Goal: Task Accomplishment & Management: Use online tool/utility

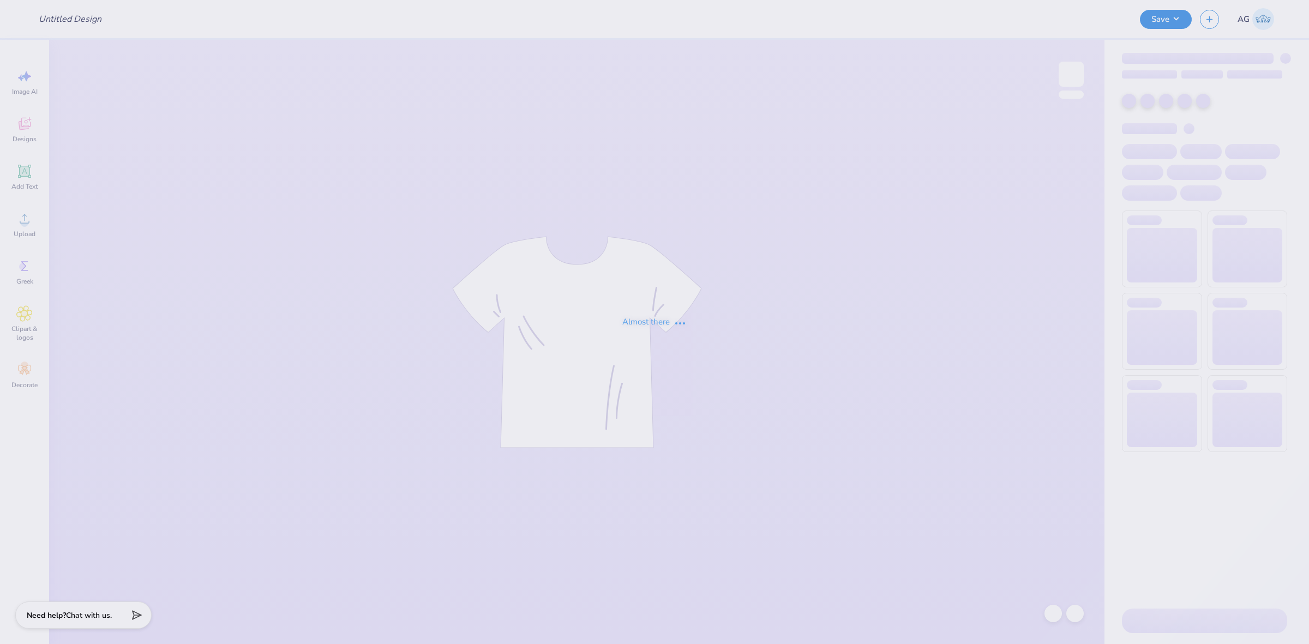
type input "aphi giveaway"
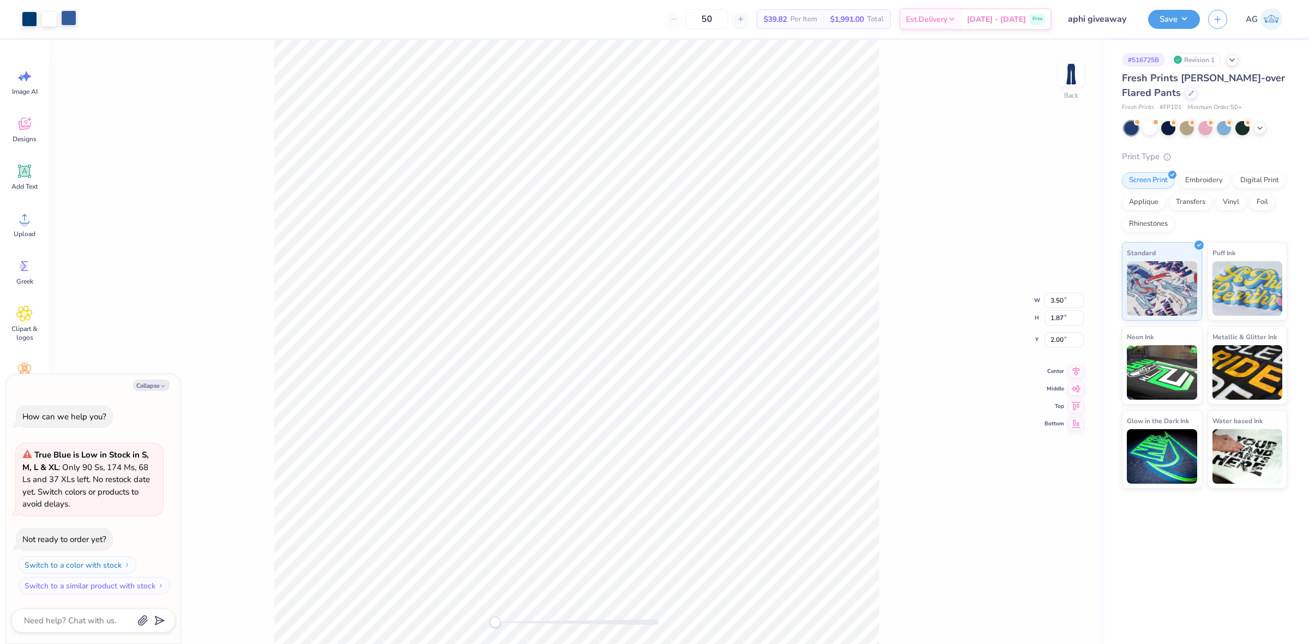
click at [71, 26] on div at bounding box center [68, 17] width 15 height 15
type textarea "x"
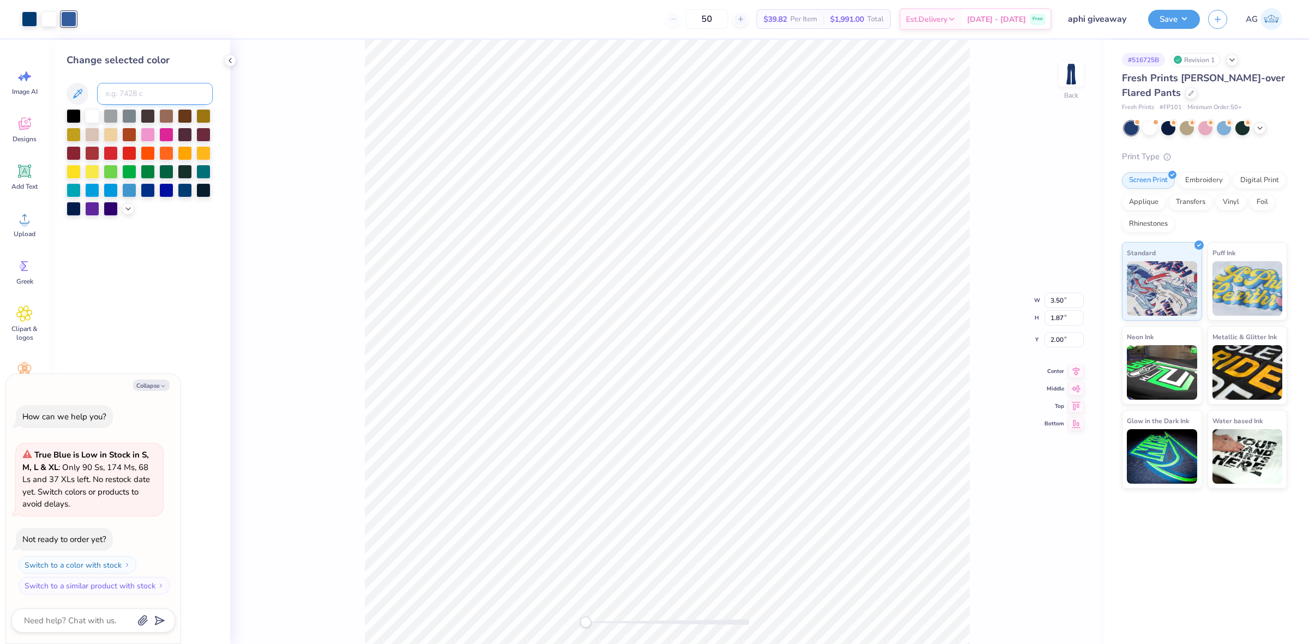
click at [161, 96] on input at bounding box center [155, 94] width 116 height 22
type input "7457"
click at [31, 15] on div at bounding box center [29, 17] width 15 height 15
type textarea "x"
click at [124, 95] on input at bounding box center [155, 94] width 116 height 22
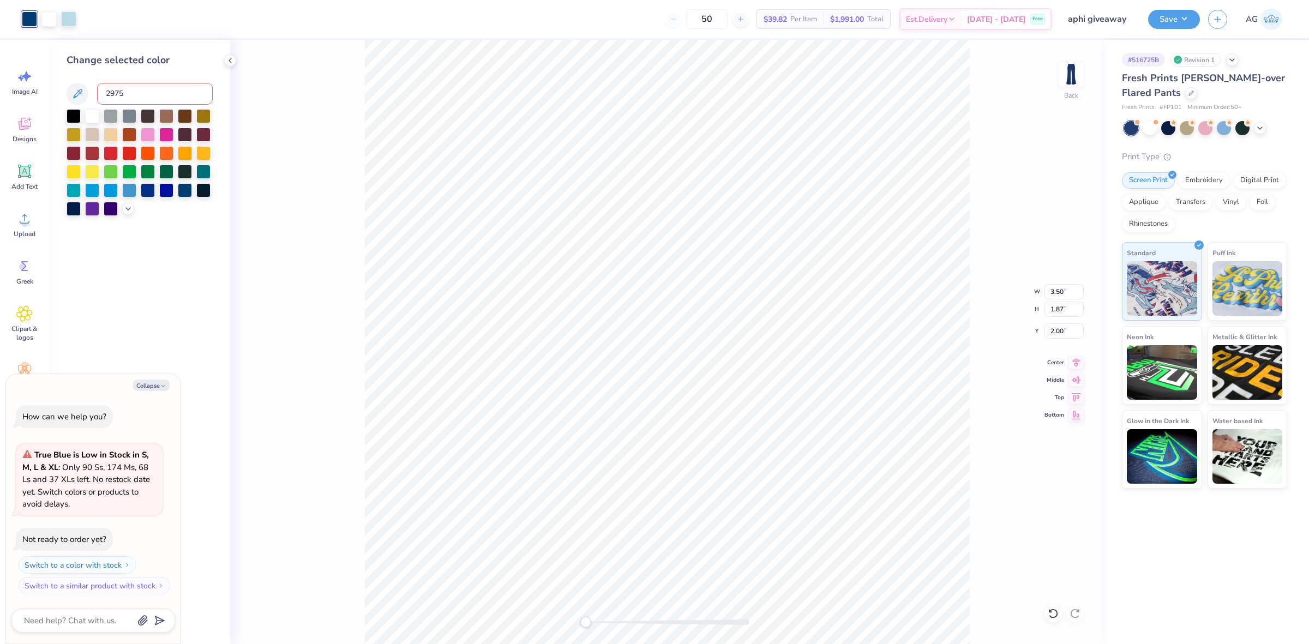
type input "2975"
drag, startPoint x: 591, startPoint y: 619, endPoint x: 639, endPoint y: 623, distance: 48.1
click at [639, 623] on div at bounding box center [668, 622] width 164 height 11
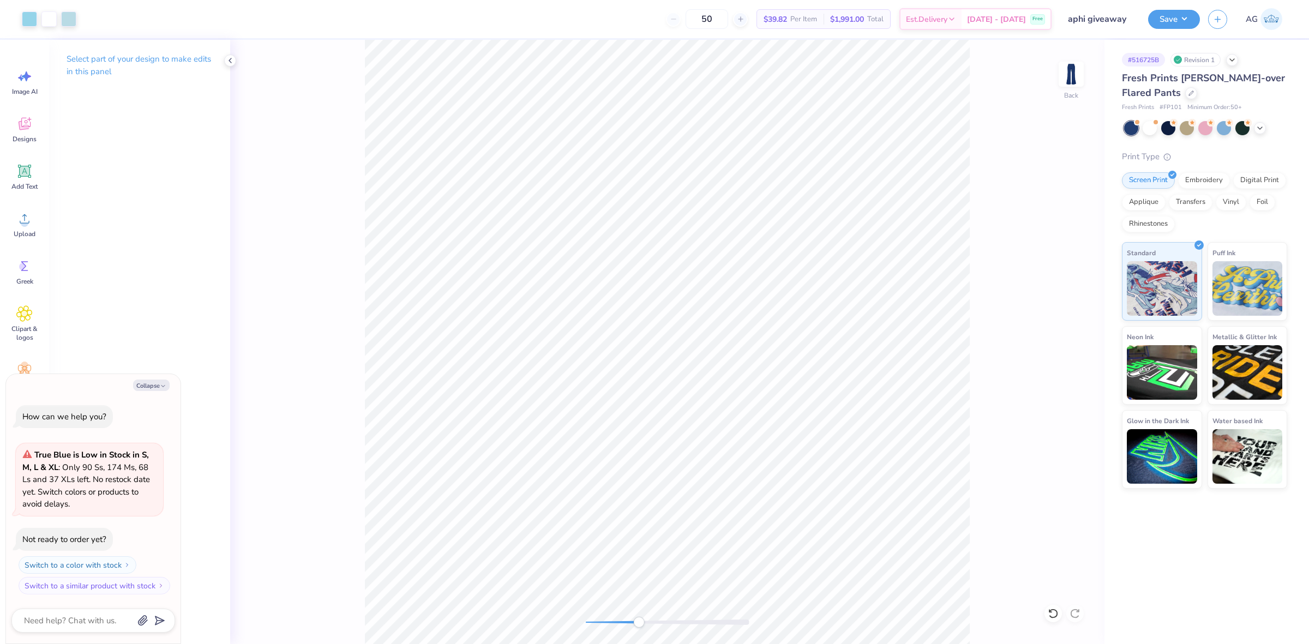
click at [426, 644] on html "Art colors 50 $39.82 Per Item $1,991.00 Total Est. Delivery [DATE] - [DATE] Fre…" at bounding box center [654, 322] width 1309 height 644
click at [1048, 612] on icon at bounding box center [1053, 613] width 11 height 11
click at [23, 16] on div at bounding box center [29, 17] width 15 height 15
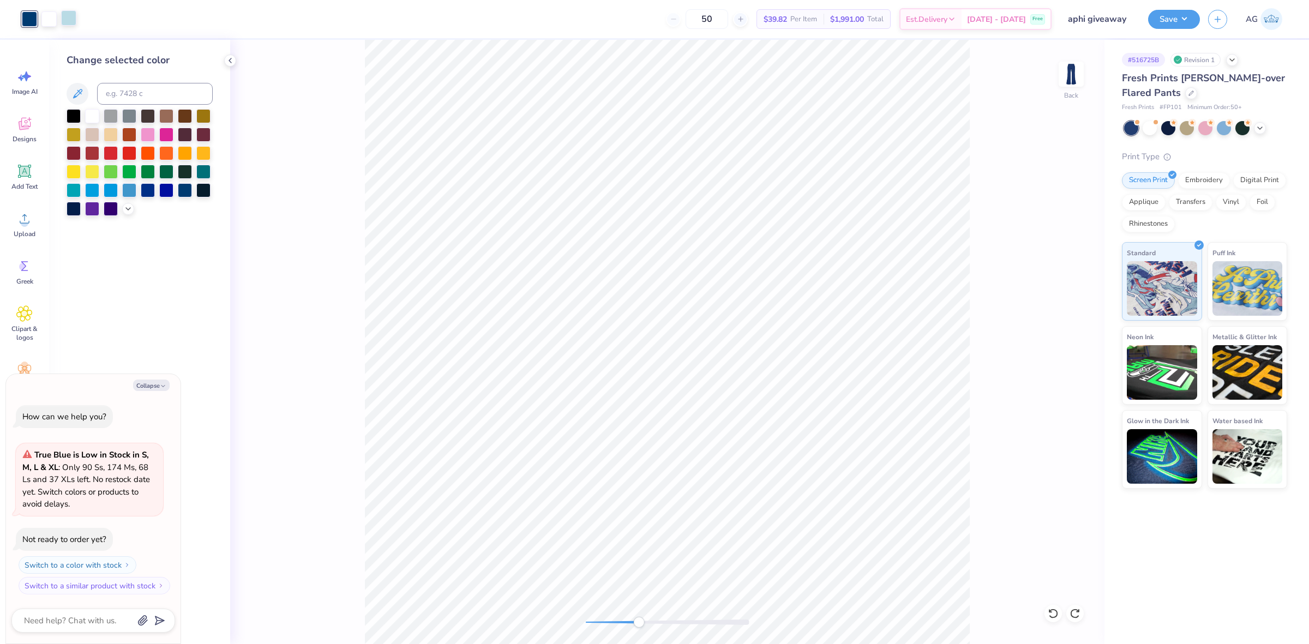
click at [66, 17] on div at bounding box center [68, 17] width 15 height 15
type textarea "x"
click at [142, 94] on input at bounding box center [155, 94] width 116 height 22
type input "2975"
click at [22, 11] on div at bounding box center [29, 17] width 15 height 15
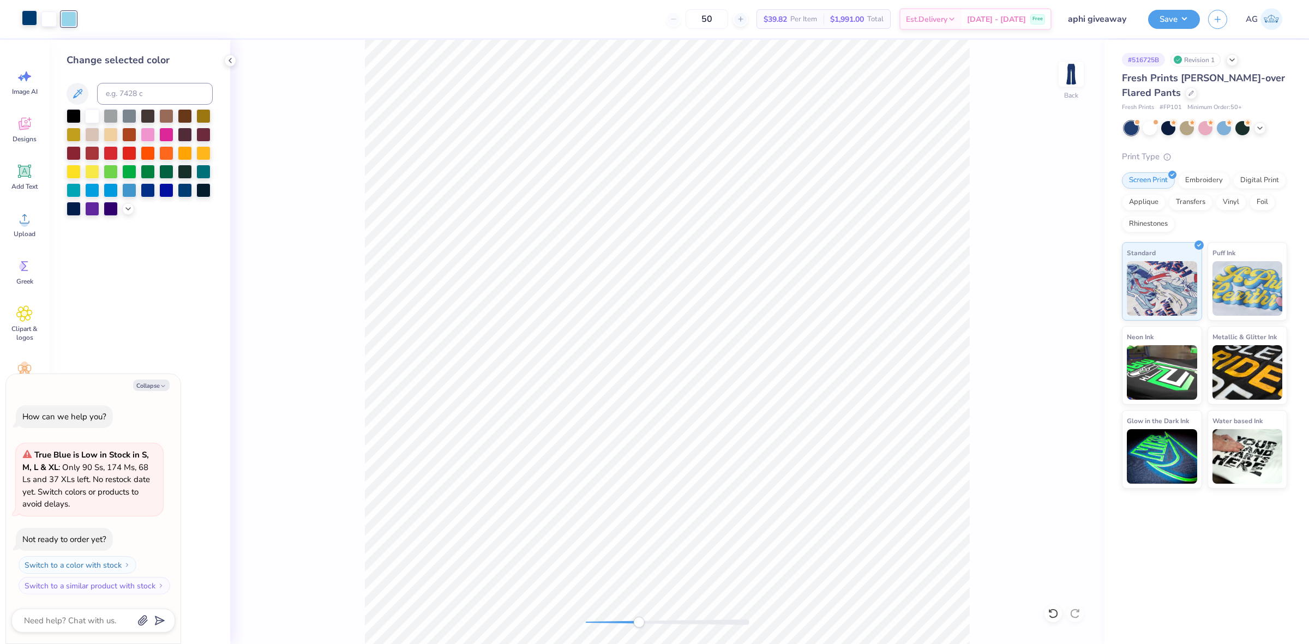
type textarea "x"
click at [140, 85] on input at bounding box center [155, 94] width 116 height 22
type input "7457"
click at [1110, 420] on div "# 516725B Revision 1 Fresh Prints [PERSON_NAME]-over Flared Pants Fresh Prints …" at bounding box center [1206, 264] width 205 height 449
click at [702, 633] on div "Back" at bounding box center [667, 342] width 874 height 604
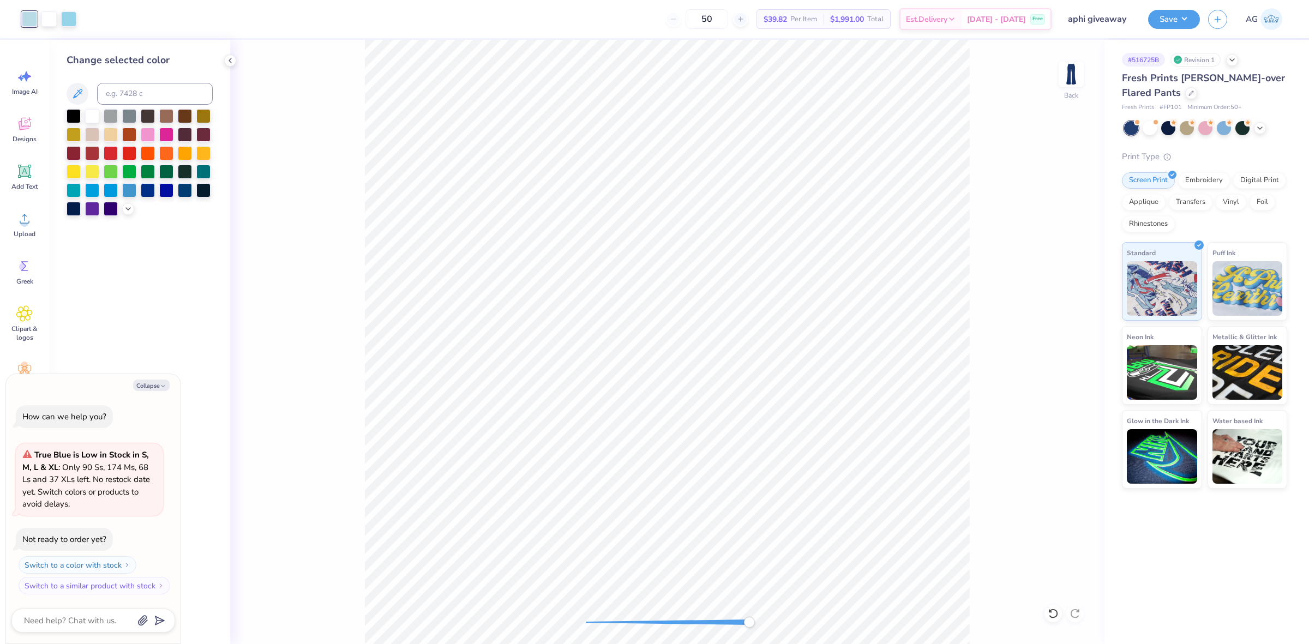
click at [810, 614] on div "Back" at bounding box center [667, 342] width 874 height 604
click at [112, 117] on div at bounding box center [111, 115] width 14 height 14
click at [71, 20] on div at bounding box center [68, 17] width 15 height 15
type textarea "x"
click at [150, 93] on input at bounding box center [155, 94] width 116 height 22
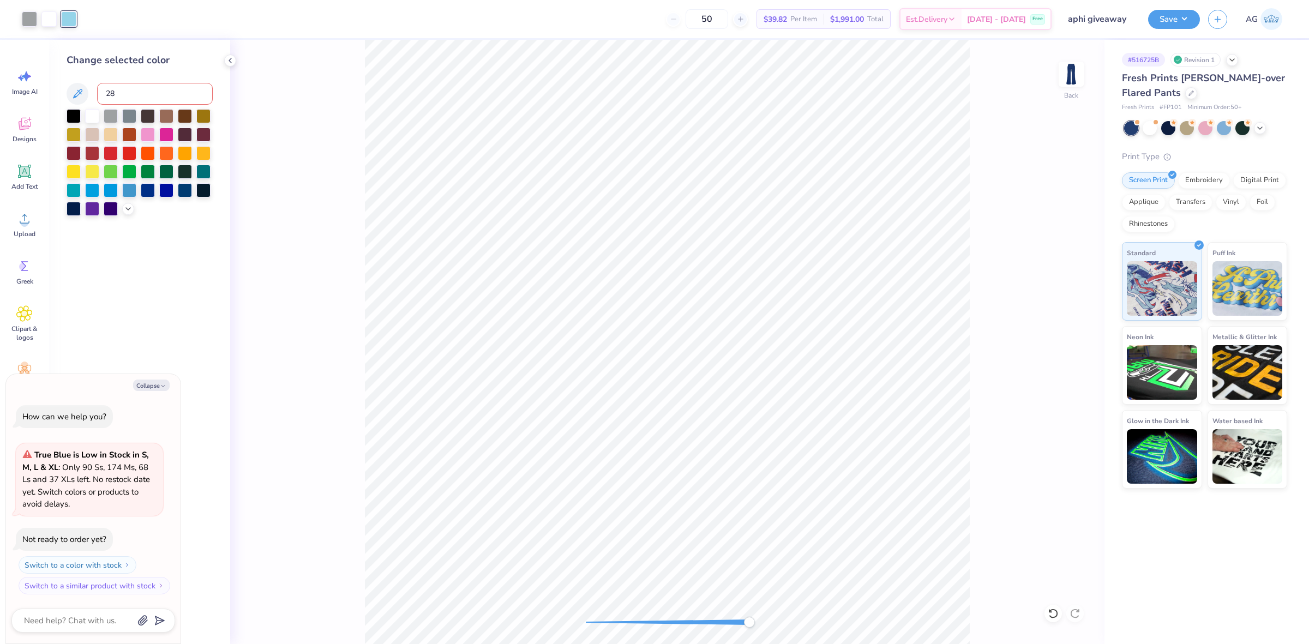
type input "2"
type input "7458"
type textarea "x"
type input "7457"
click at [28, 23] on div at bounding box center [29, 17] width 15 height 15
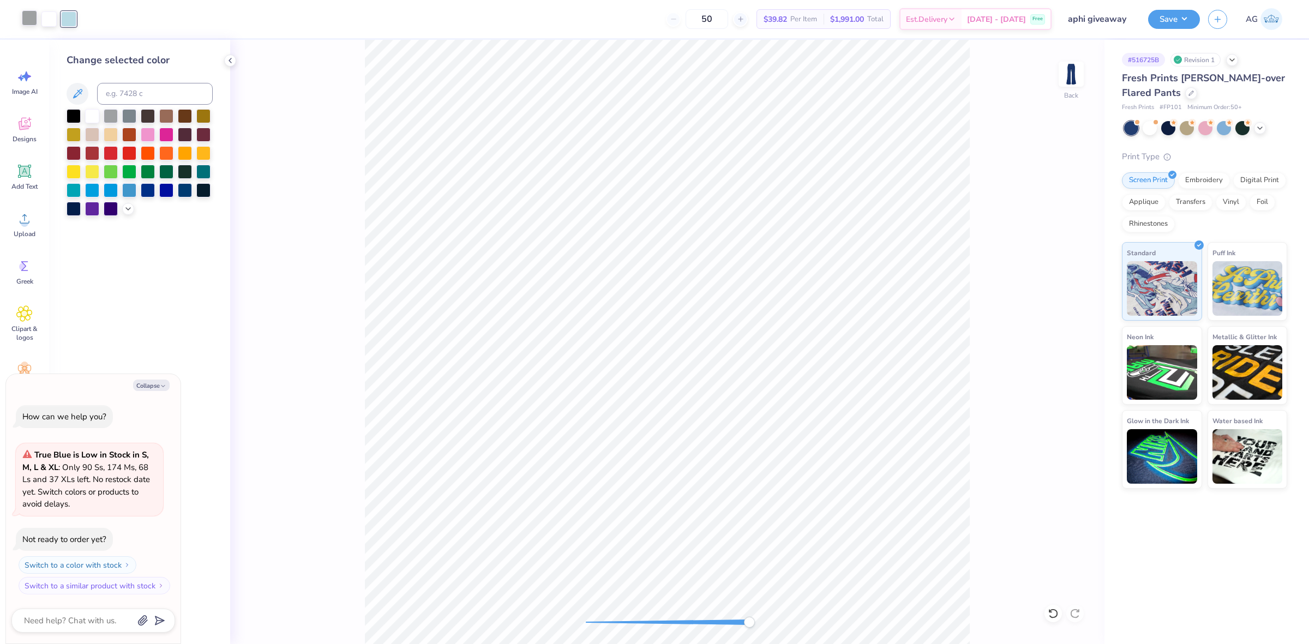
type textarea "x"
click at [134, 89] on input at bounding box center [155, 94] width 116 height 22
type input "2975"
click at [644, 592] on div "Back" at bounding box center [667, 342] width 874 height 604
click at [20, 26] on div "Art colors" at bounding box center [38, 19] width 76 height 38
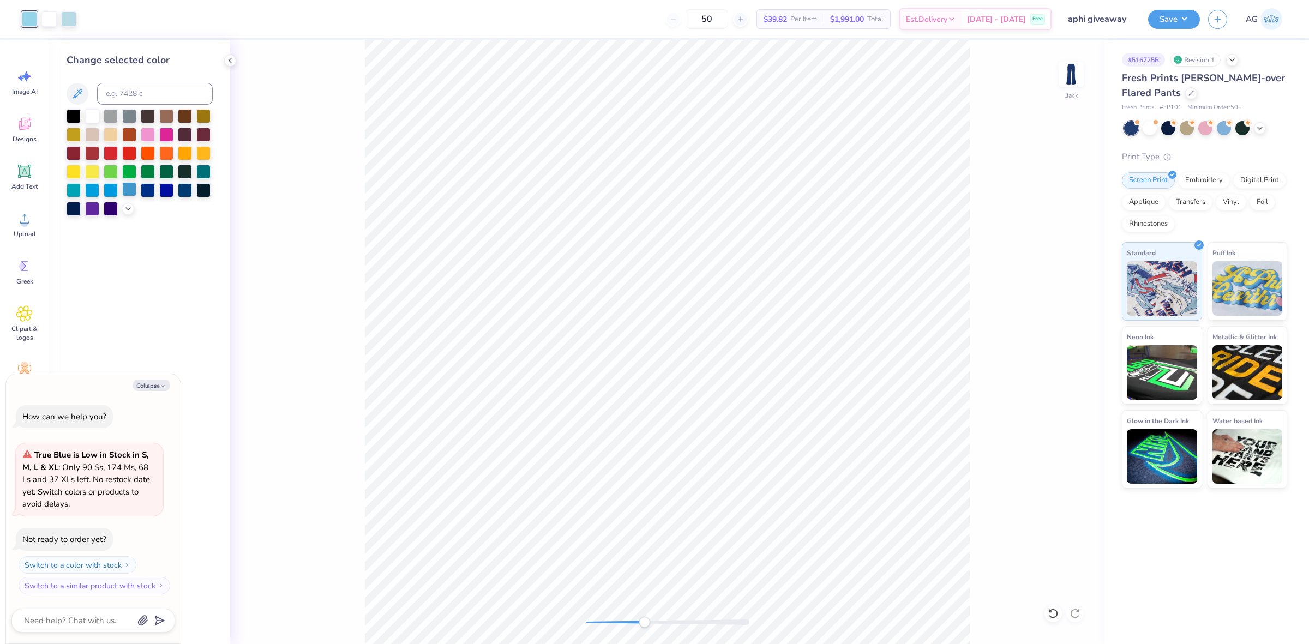
click at [127, 190] on div at bounding box center [129, 189] width 14 height 14
click at [18, 9] on div "Art colors" at bounding box center [38, 19] width 76 height 38
click at [25, 11] on div at bounding box center [29, 18] width 15 height 15
click at [126, 206] on icon at bounding box center [128, 207] width 9 height 9
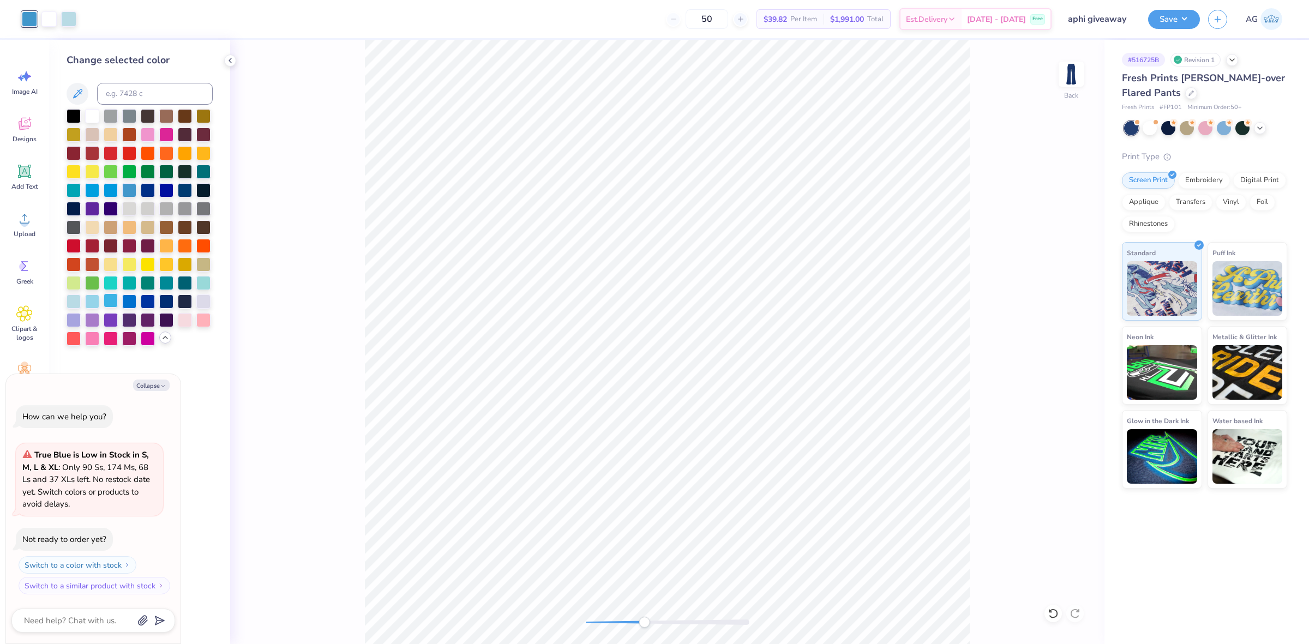
click at [112, 304] on div at bounding box center [111, 300] width 14 height 14
click at [1209, 8] on div "AG" at bounding box center [1247, 19] width 79 height 22
click at [1194, 15] on button "Save" at bounding box center [1174, 17] width 52 height 19
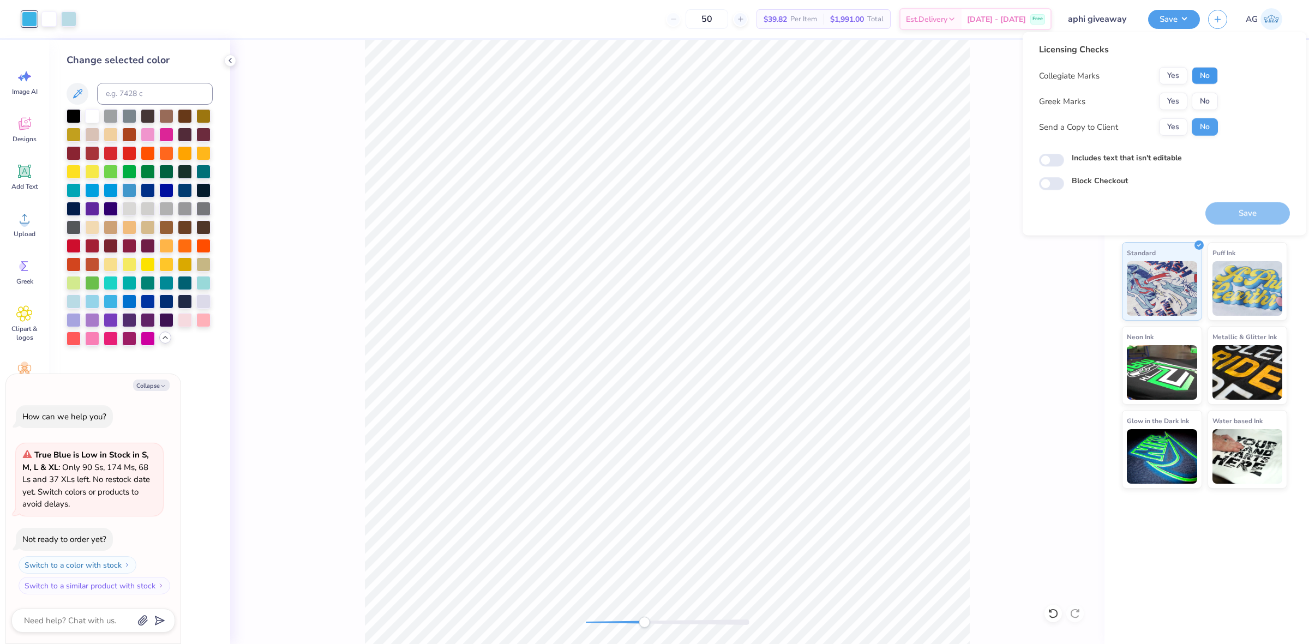
click at [1205, 76] on button "No" at bounding box center [1205, 75] width 26 height 17
click at [1176, 104] on button "Yes" at bounding box center [1173, 101] width 28 height 17
type textarea "x"
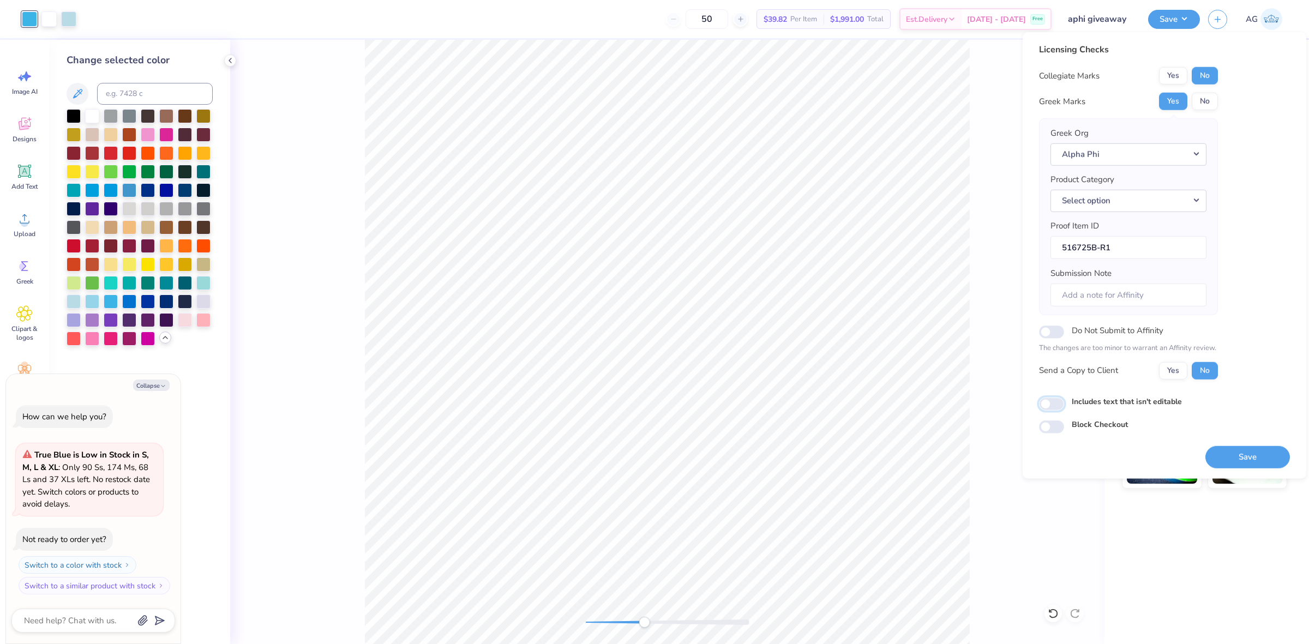
click at [1053, 410] on input "Includes text that isn't editable" at bounding box center [1051, 404] width 25 height 13
checkbox input "true"
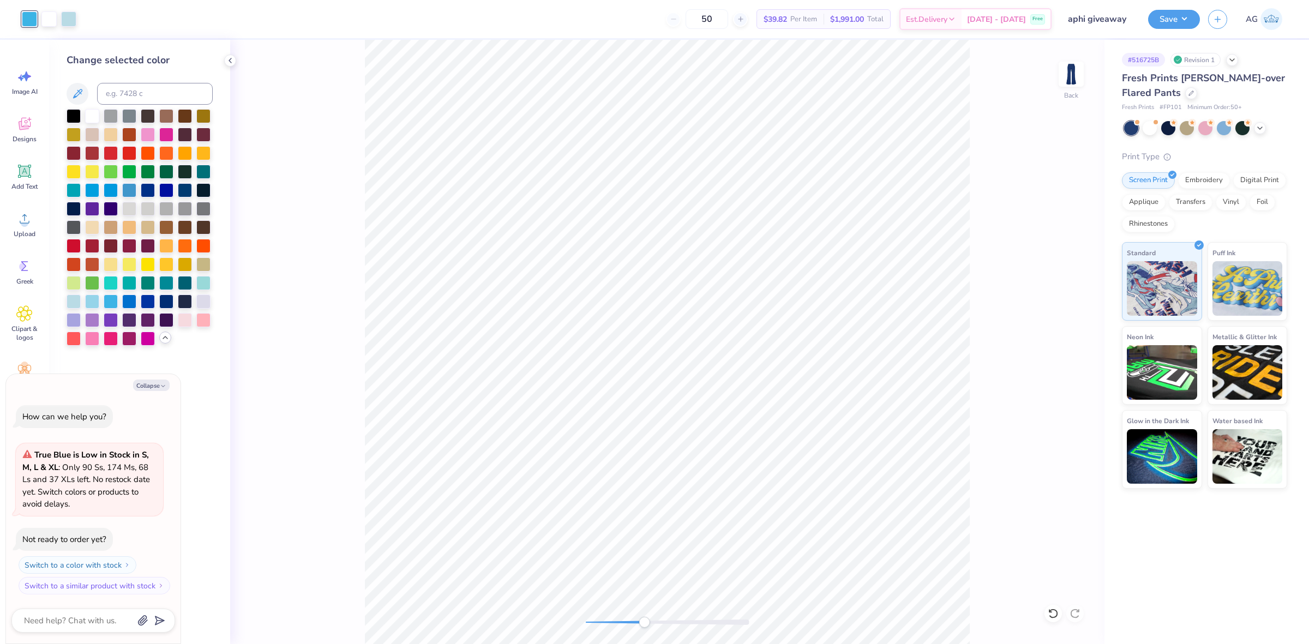
click at [1170, 7] on div "Save AG" at bounding box center [1228, 19] width 161 height 38
click at [1178, 23] on button "Save" at bounding box center [1174, 17] width 52 height 19
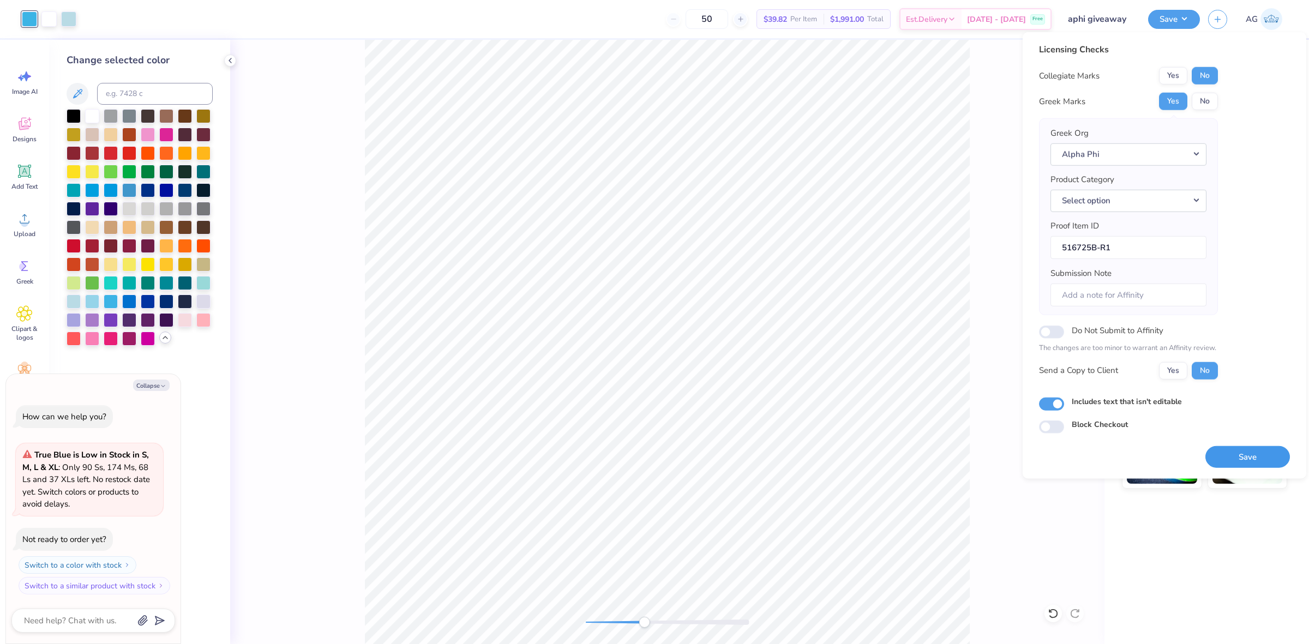
click at [1255, 456] on button "Save" at bounding box center [1247, 457] width 85 height 22
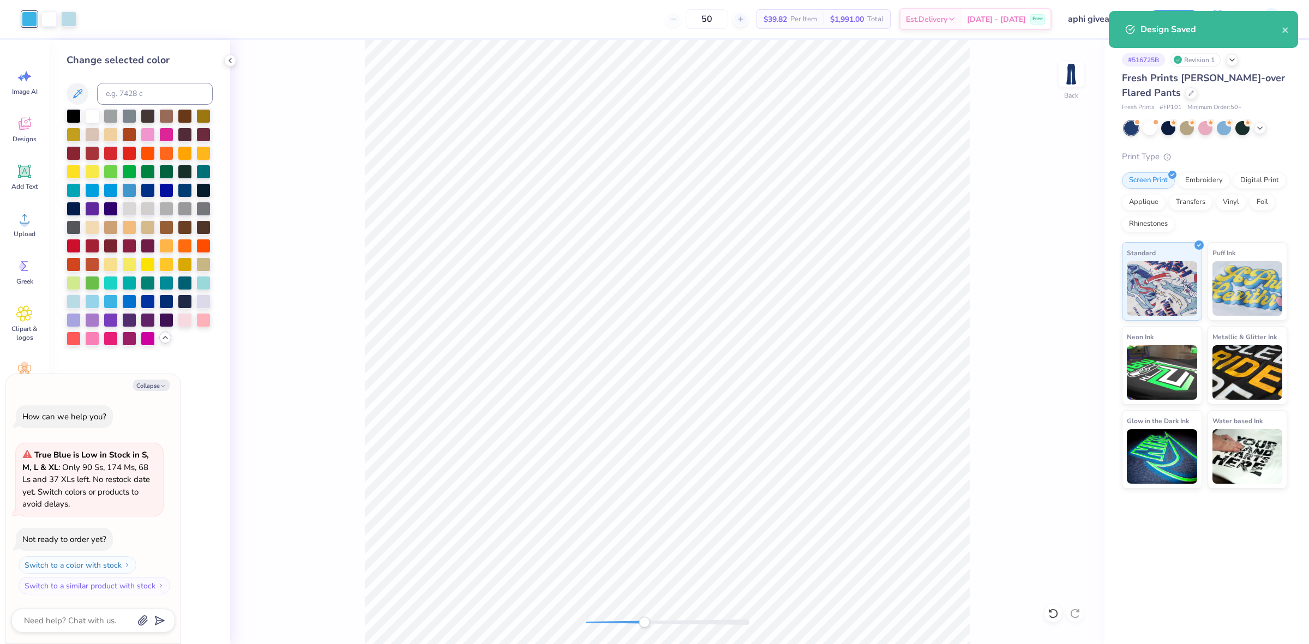
type textarea "x"
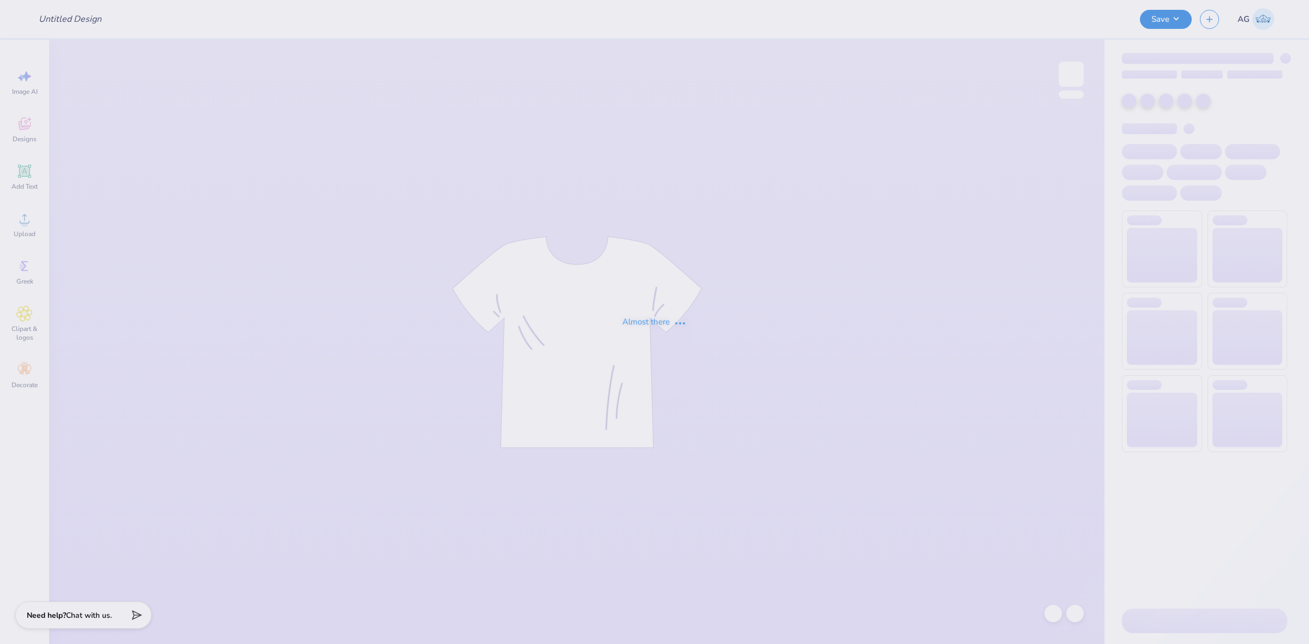
type input "aphi giveaway"
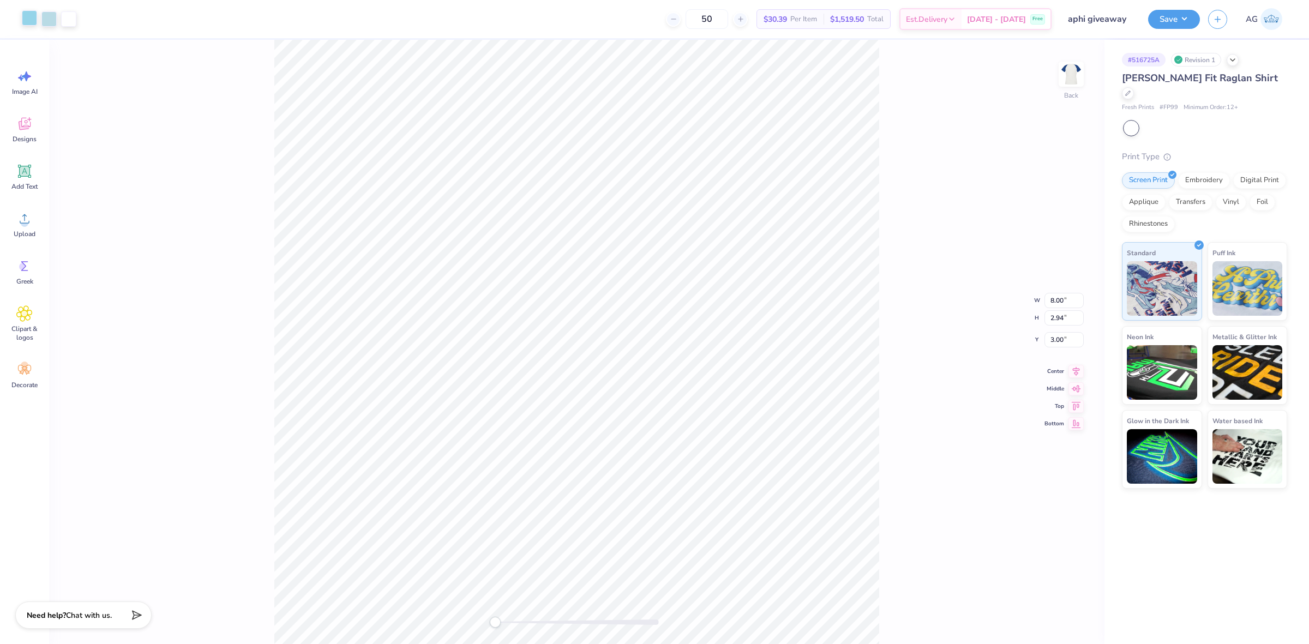
click at [34, 25] on div at bounding box center [29, 17] width 15 height 15
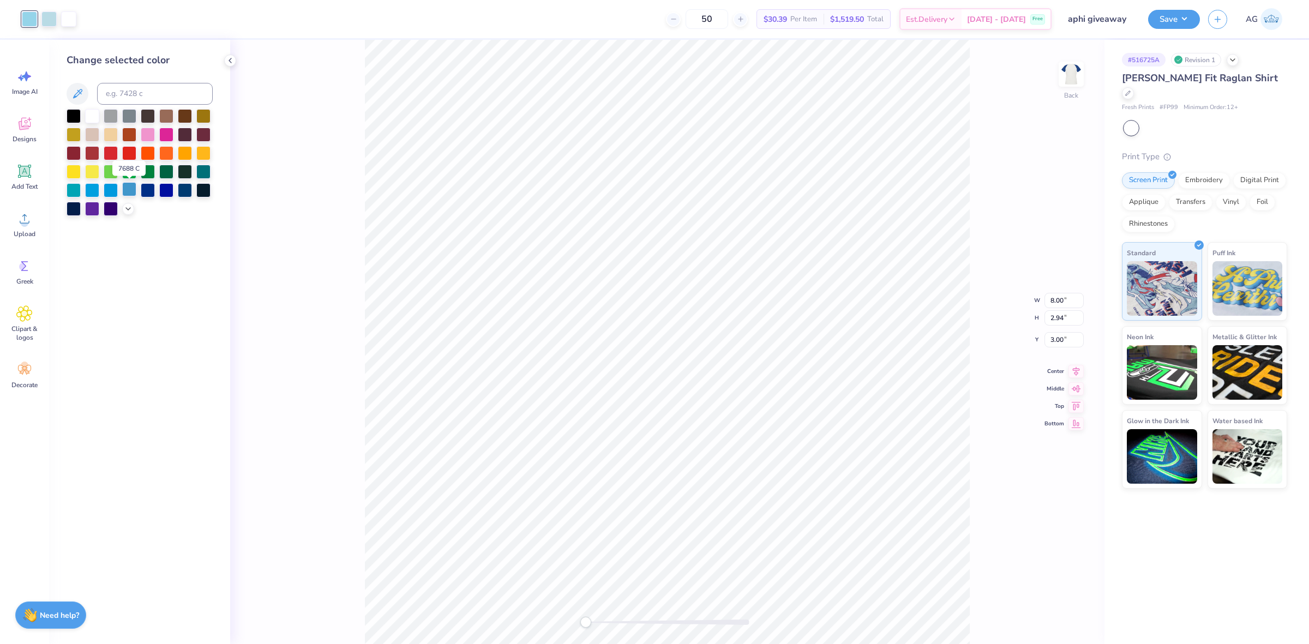
click at [128, 191] on div at bounding box center [129, 189] width 14 height 14
click at [125, 211] on icon at bounding box center [128, 207] width 9 height 9
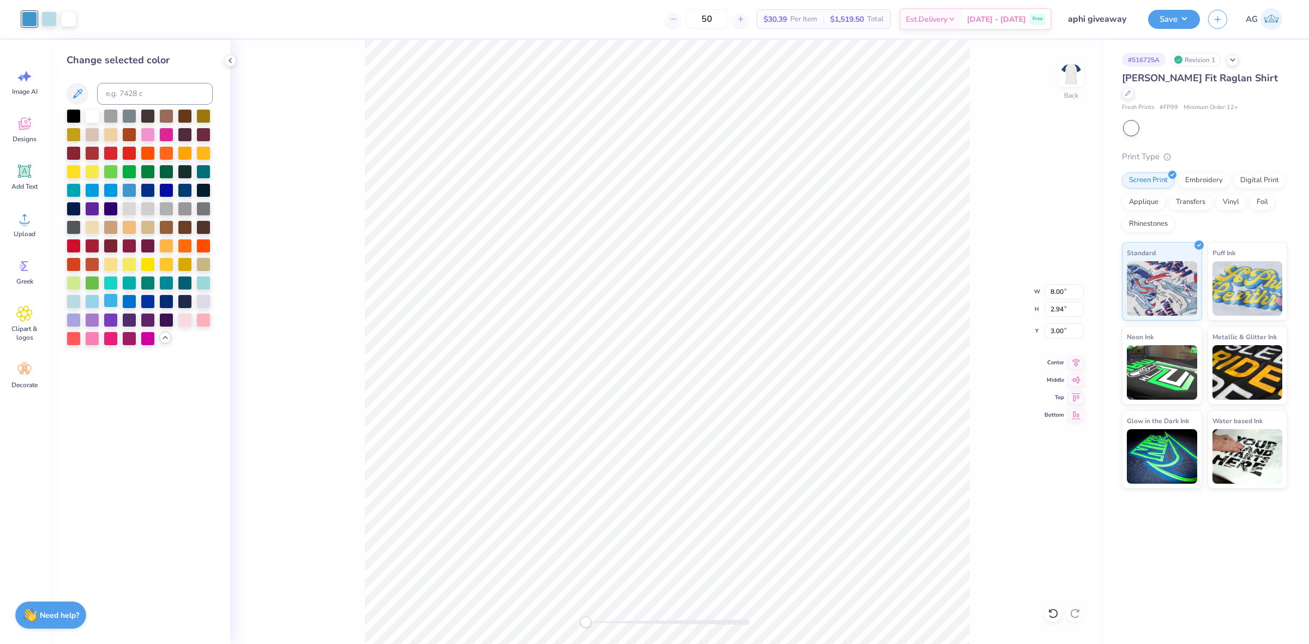
click at [115, 300] on div at bounding box center [111, 300] width 14 height 14
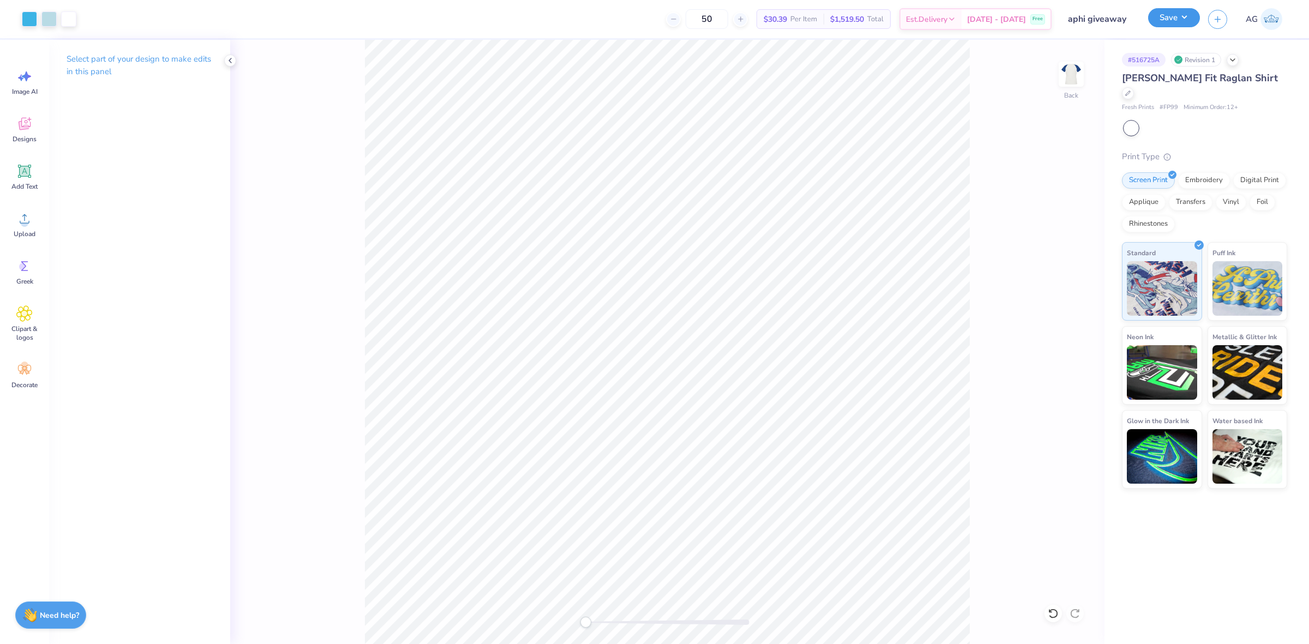
click at [1192, 19] on button "Save" at bounding box center [1174, 17] width 52 height 19
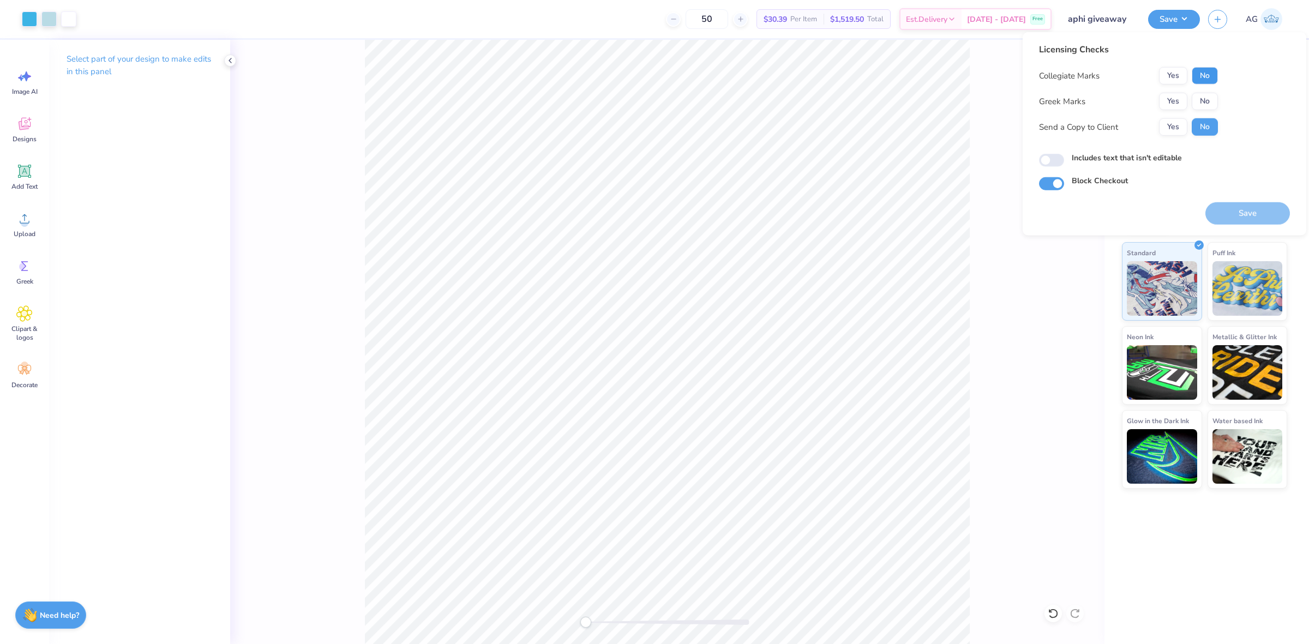
click at [1206, 78] on button "No" at bounding box center [1205, 75] width 26 height 17
click at [1171, 99] on button "Yes" at bounding box center [1173, 101] width 28 height 17
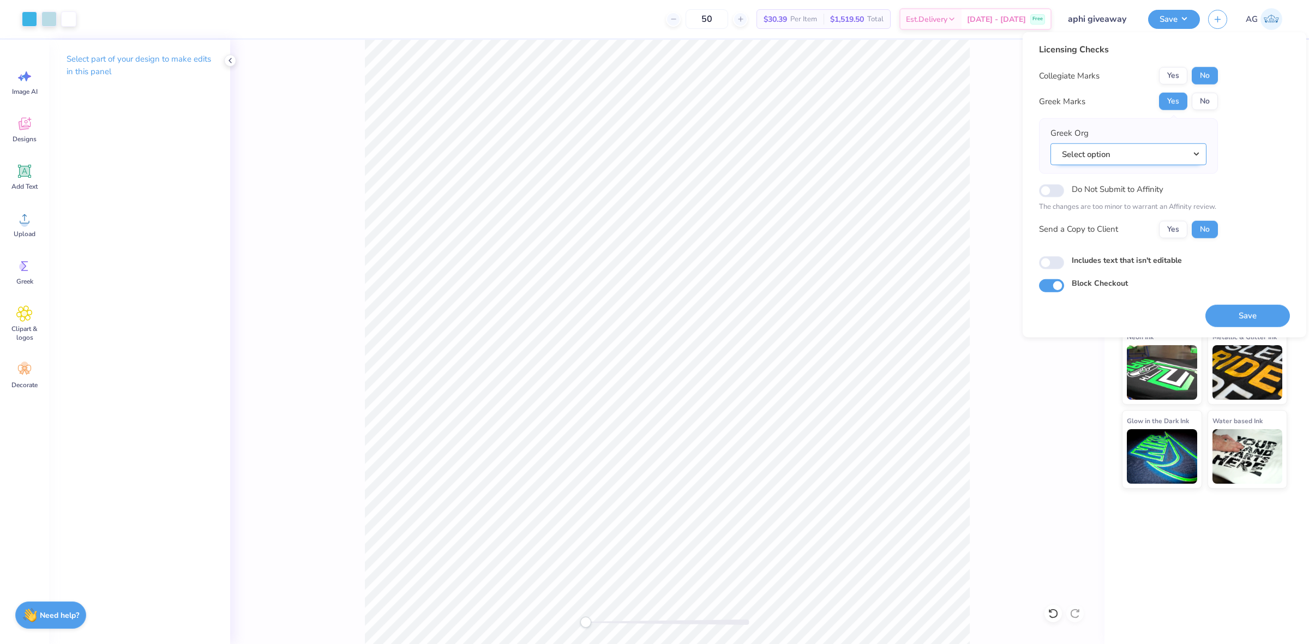
click at [1181, 145] on button "Select option" at bounding box center [1128, 154] width 156 height 22
click at [1109, 191] on link "Alpha Phi" at bounding box center [1128, 185] width 147 height 18
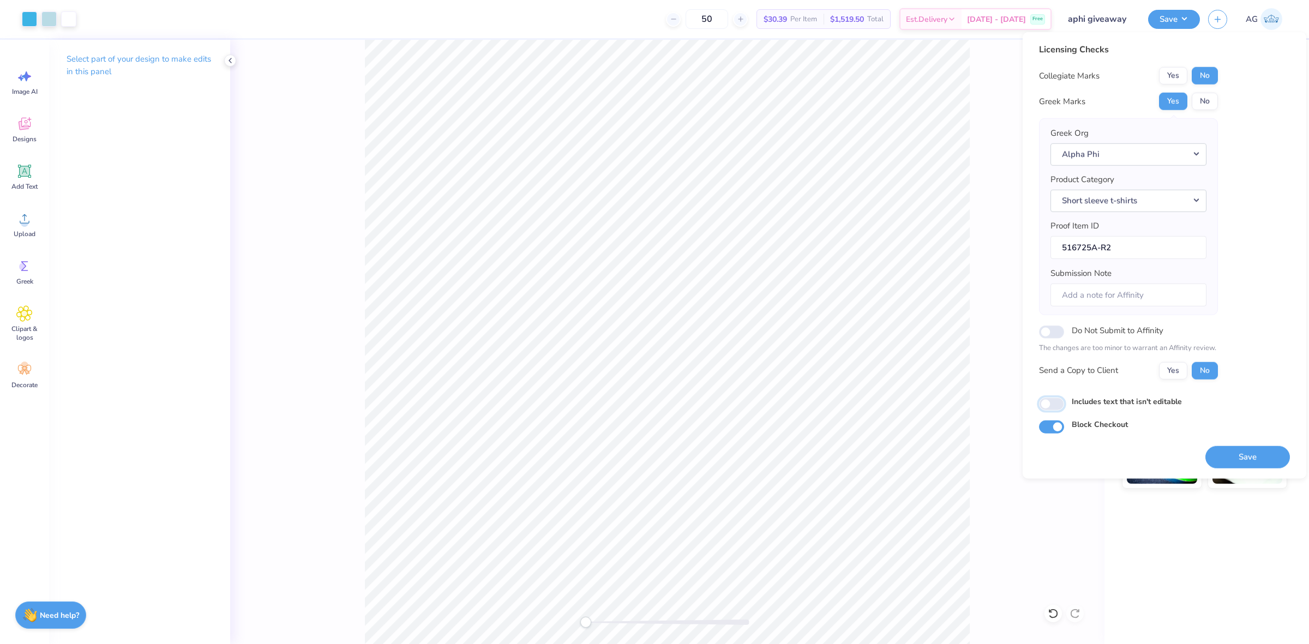
click at [1053, 405] on input "Includes text that isn't editable" at bounding box center [1051, 404] width 25 height 13
checkbox input "true"
click at [1241, 453] on button "Save" at bounding box center [1247, 457] width 85 height 22
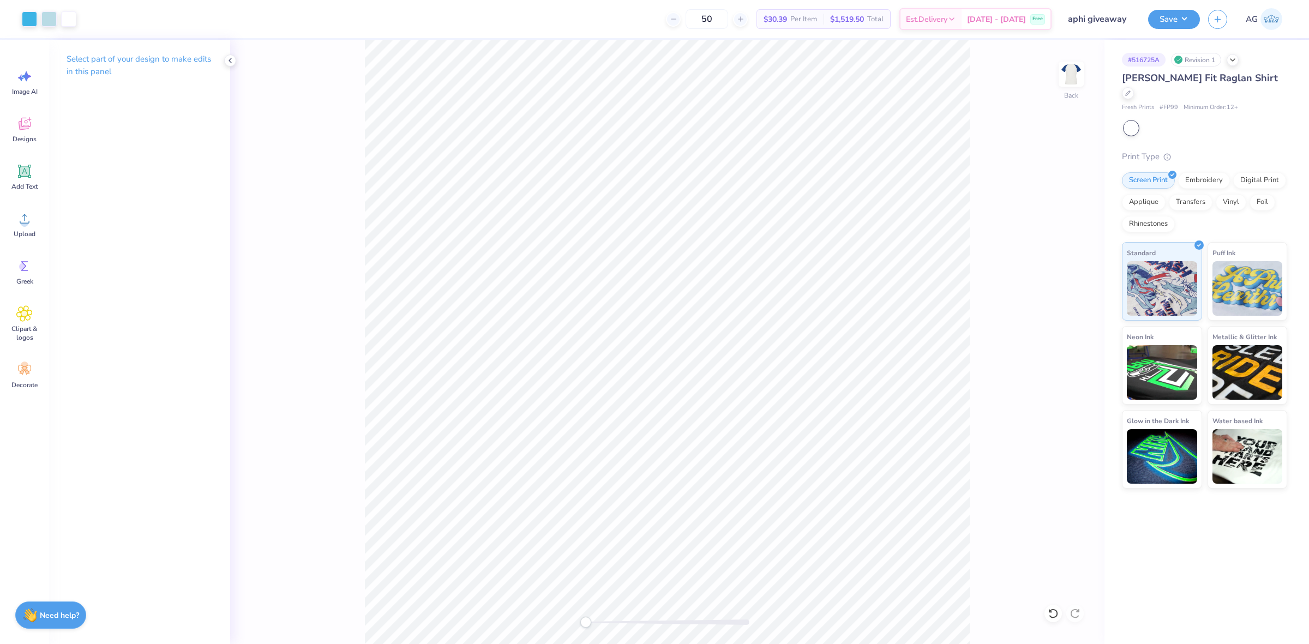
click at [1180, 33] on div "Save AG" at bounding box center [1228, 19] width 161 height 38
click at [1180, 21] on button "Save" at bounding box center [1174, 17] width 52 height 19
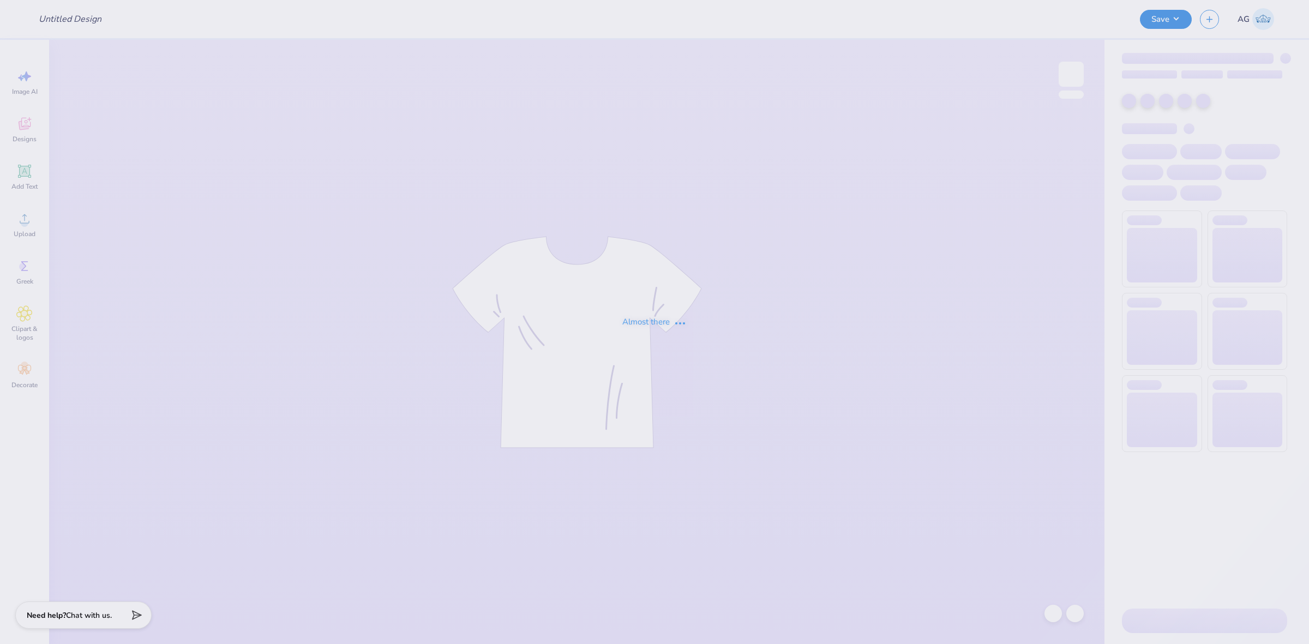
type input "KKG Founders Day Hoodie"
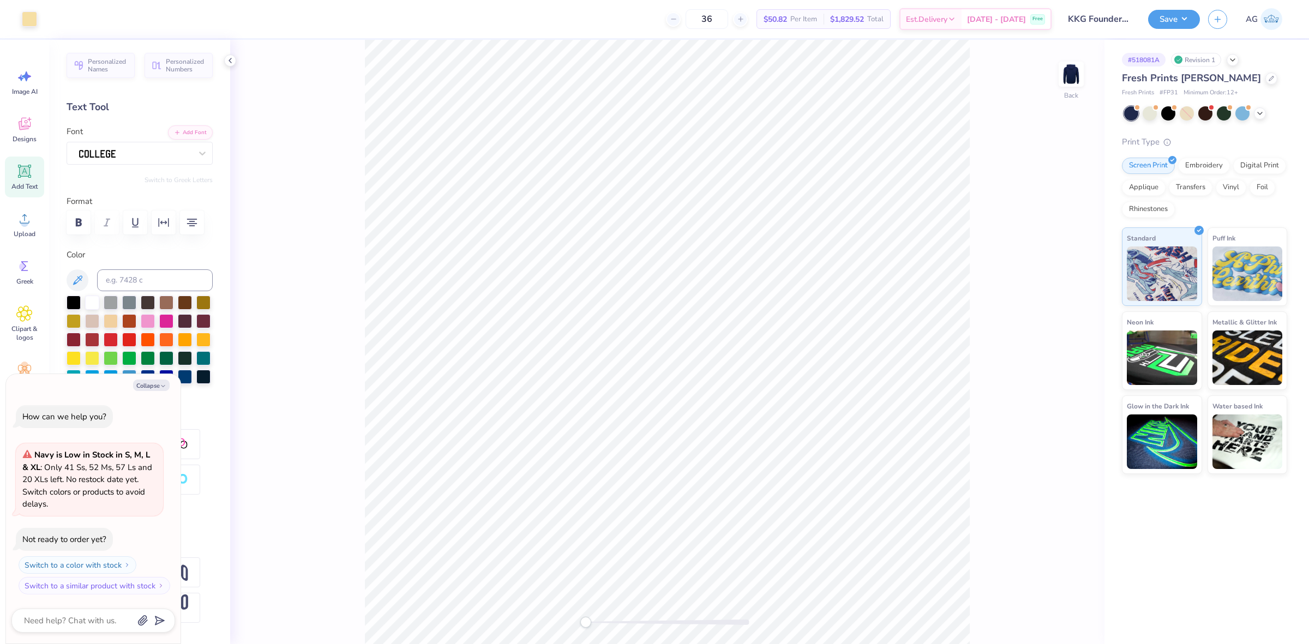
click at [1086, 70] on div "Back" at bounding box center [667, 342] width 874 height 604
click at [1071, 71] on img at bounding box center [1071, 74] width 44 height 44
click at [1072, 74] on div at bounding box center [1071, 74] width 50 height 50
click at [1080, 85] on img at bounding box center [1071, 74] width 44 height 44
click at [1060, 76] on img at bounding box center [1071, 74] width 44 height 44
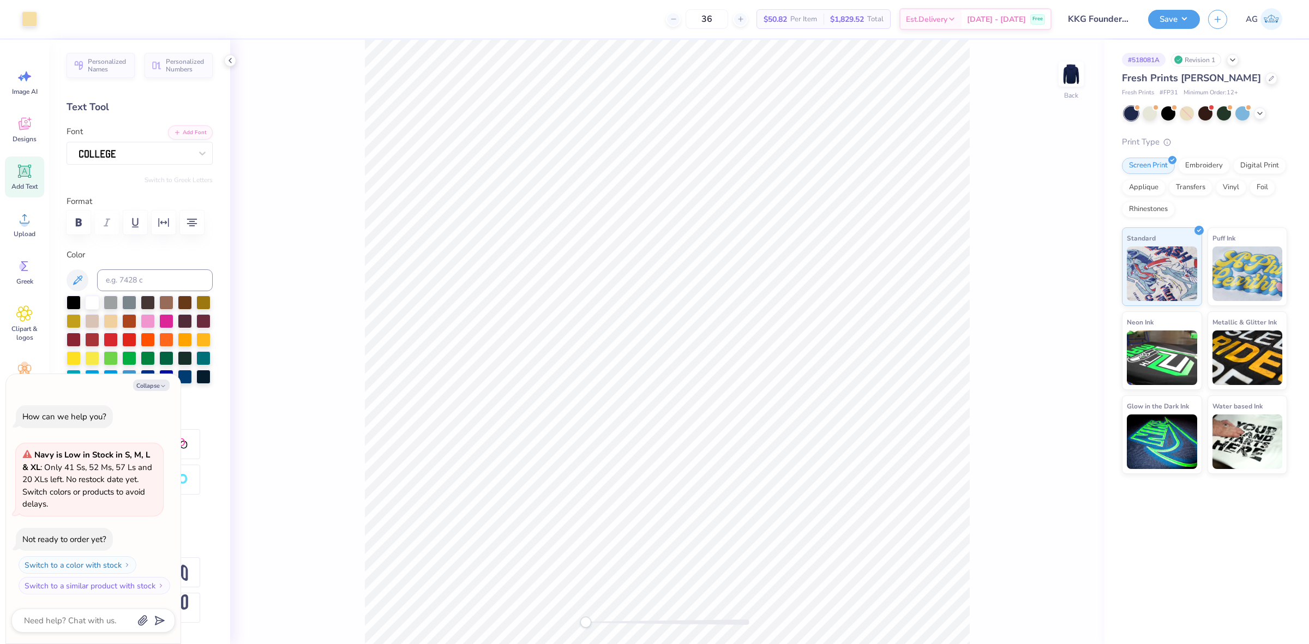
type textarea "x"
click at [1051, 293] on input "9.99" at bounding box center [1063, 300] width 39 height 15
type input "5"
type textarea "x"
type input "5.00"
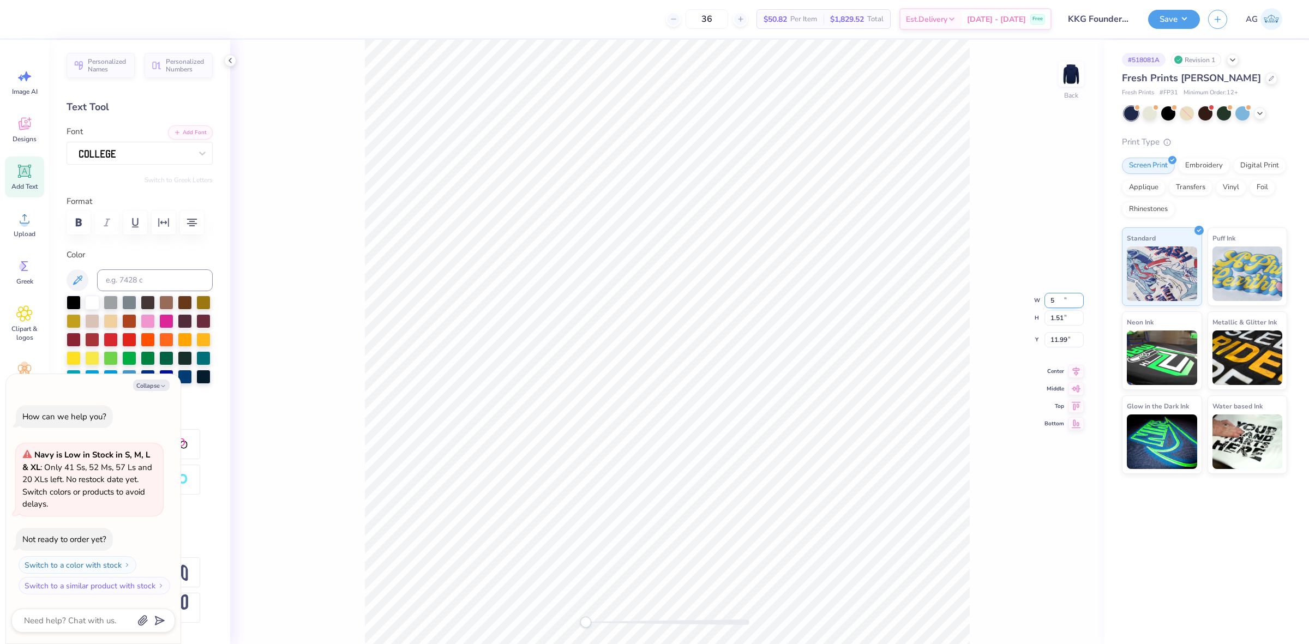
type input "0.76"
type input "12.37"
click at [1056, 606] on div at bounding box center [1052, 613] width 17 height 17
click at [1052, 611] on div "Back" at bounding box center [667, 342] width 874 height 604
click at [1076, 614] on icon at bounding box center [1075, 613] width 11 height 11
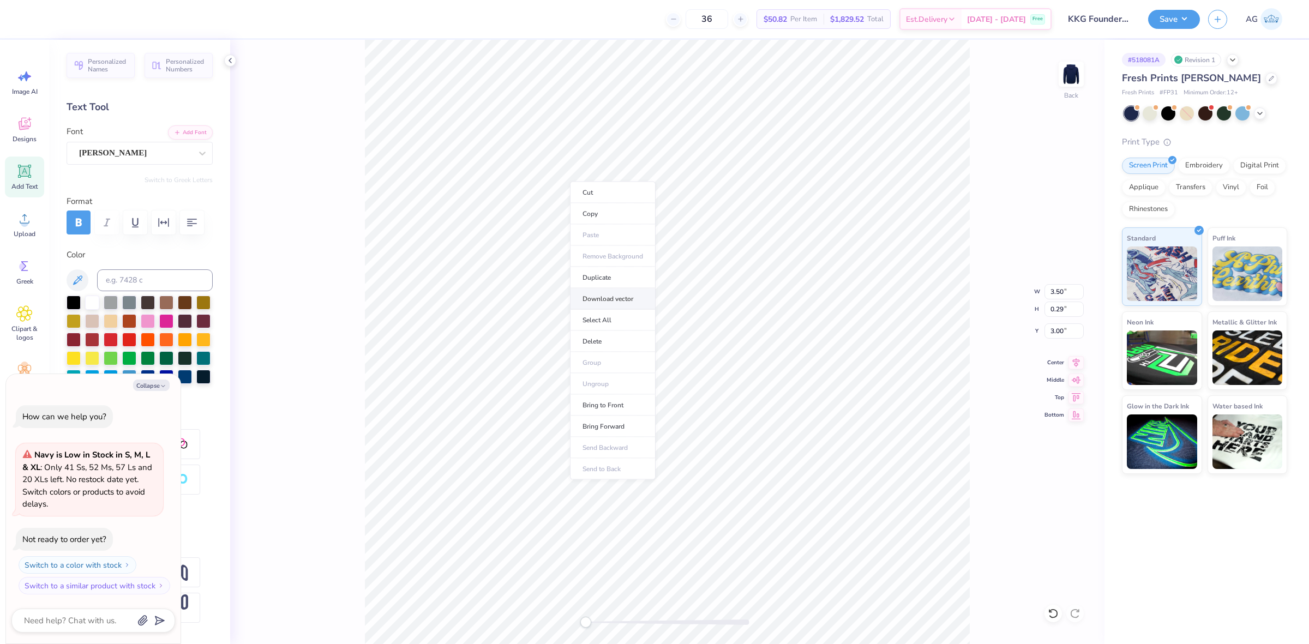
click at [617, 297] on li "Download vector" at bounding box center [613, 299] width 86 height 21
type textarea "x"
type input "9.11"
type input "10.12"
click at [582, 145] on div "Back W 9.11 9.11 " H 10.12 10.12 " Y 3.00 3.00 " Center Middle Top Bottom" at bounding box center [667, 342] width 874 height 604
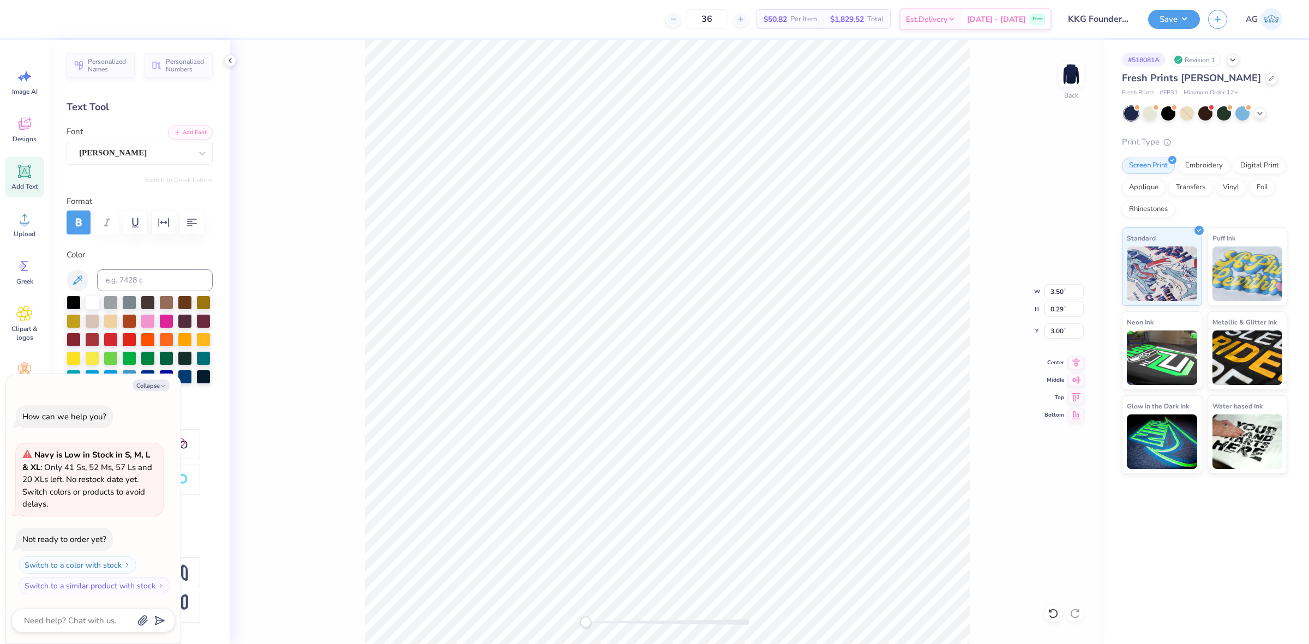
type textarea "x"
type input "5.00"
type input "0.76"
type input "12.37"
click at [737, 458] on li "Download vector" at bounding box center [740, 458] width 86 height 21
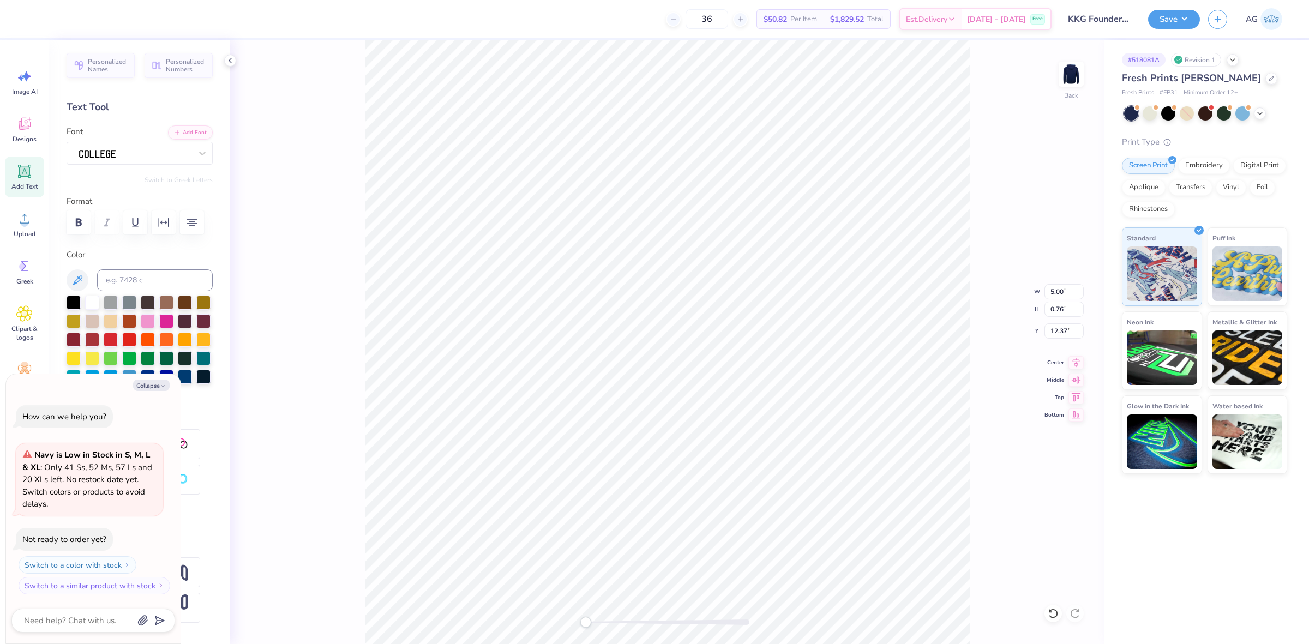
scroll to position [11, 5]
type textarea "x"
type textarea "on the heart of each sister lies the key that us"
type textarea "x"
type textarea "1"
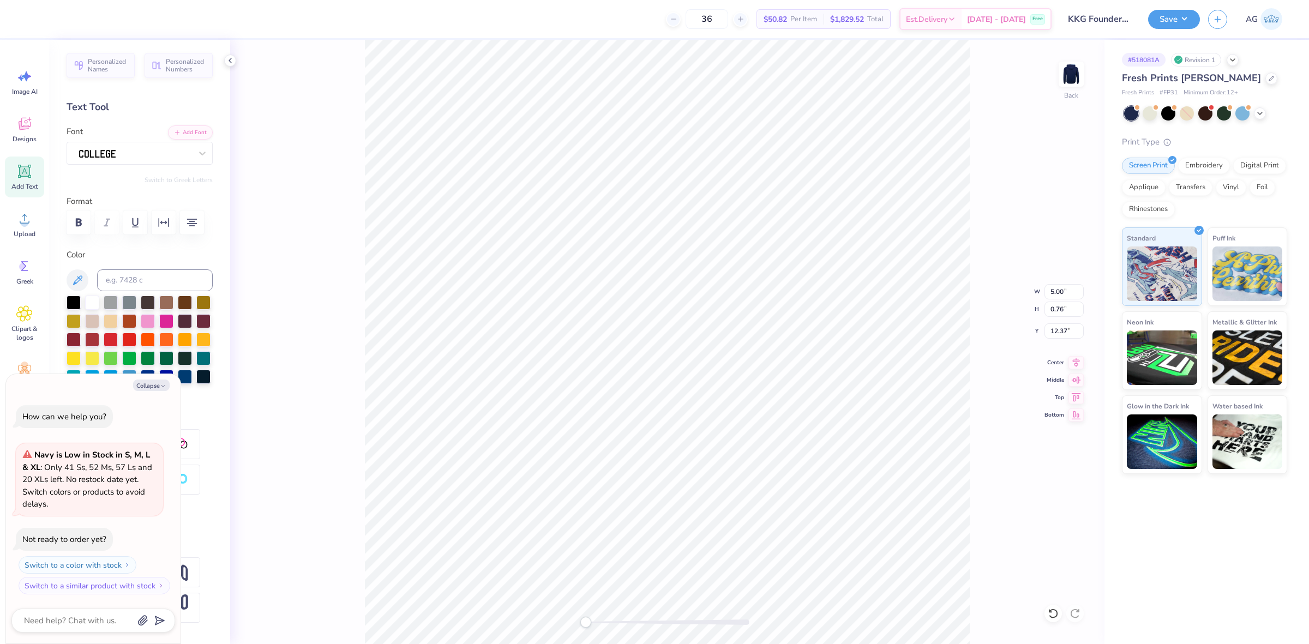
scroll to position [11, 1]
type textarea "x"
type textarea "18"
type textarea "x"
type textarea "1870"
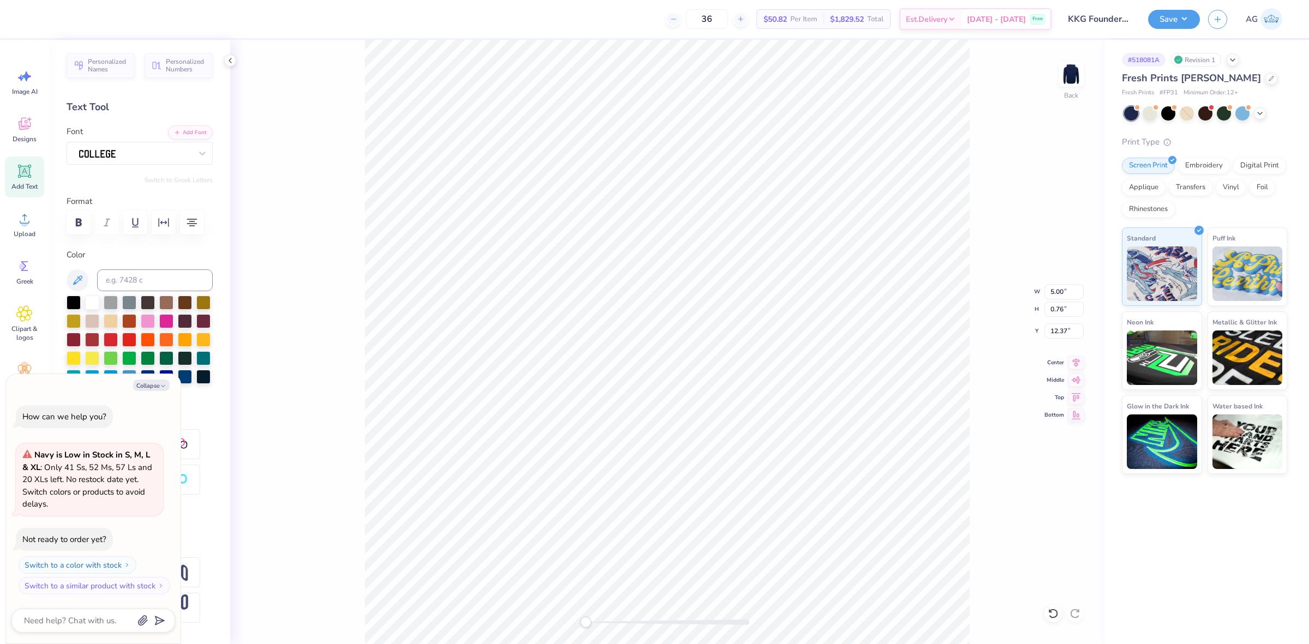
type textarea "x"
type textarea "18709"
type textarea "x"
type textarea "1870"
type textarea "x"
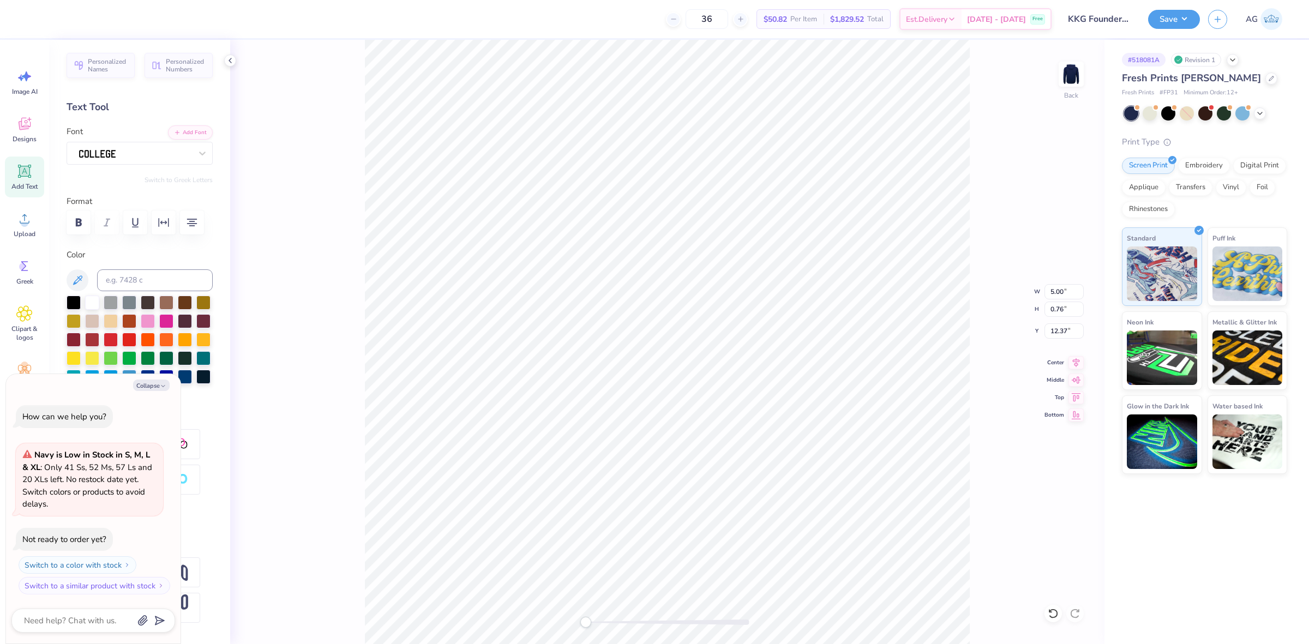
type textarea "187"
type textarea "x"
type textarea "1870"
type textarea "x"
type textarea "1870"
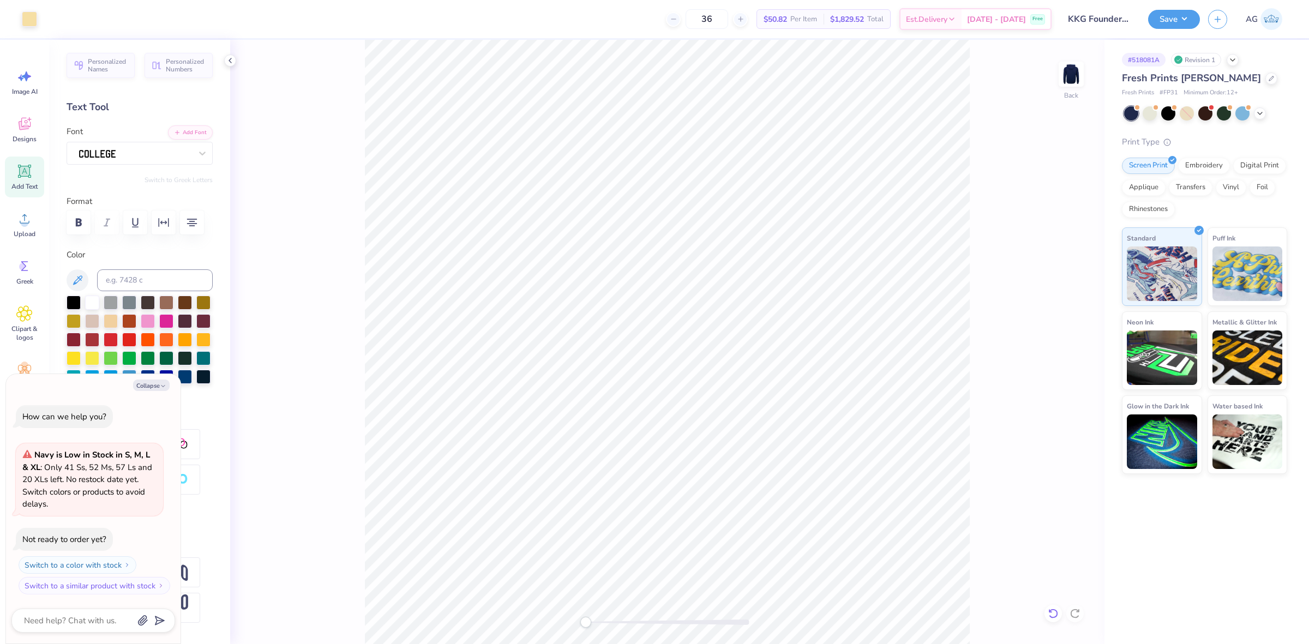
click at [1049, 616] on icon at bounding box center [1053, 613] width 11 height 11
drag, startPoint x: 1089, startPoint y: 611, endPoint x: 1042, endPoint y: 590, distance: 51.8
click at [1089, 610] on div "Back" at bounding box center [667, 342] width 874 height 604
click at [1080, 617] on div at bounding box center [1074, 613] width 17 height 17
type textarea "x"
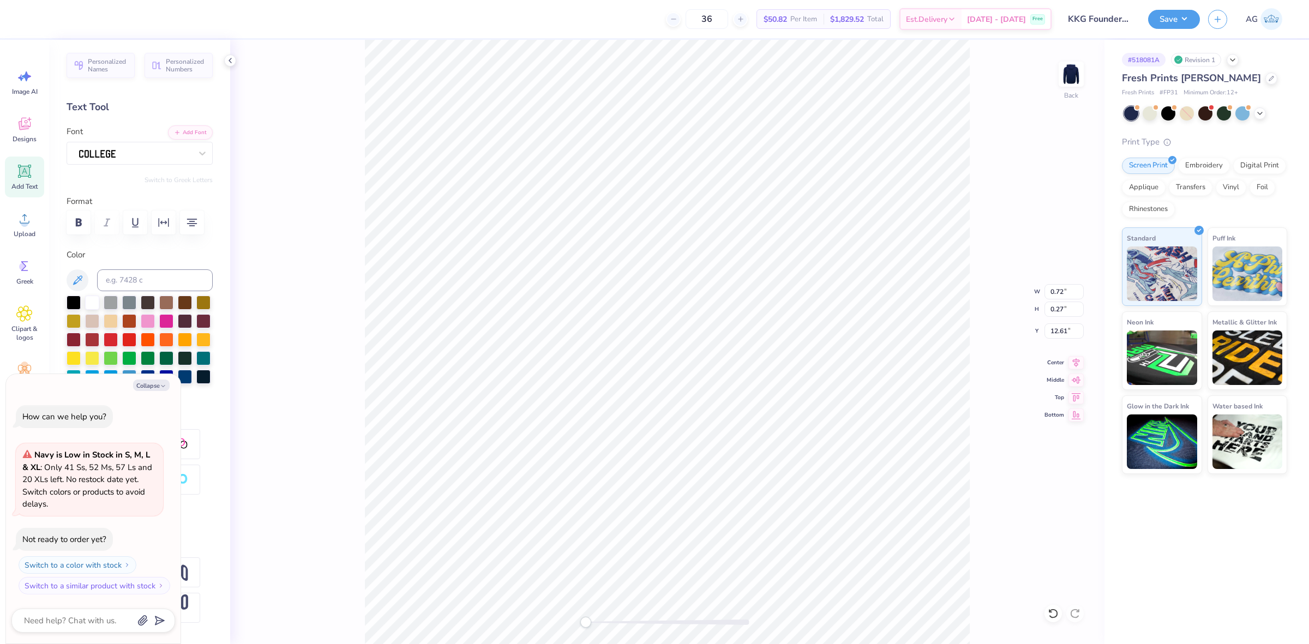
type input "4.67"
type input "1.77"
type input "11.12"
click at [752, 455] on li "Download vector" at bounding box center [749, 458] width 86 height 21
type textarea "x"
